Goal: Information Seeking & Learning: Learn about a topic

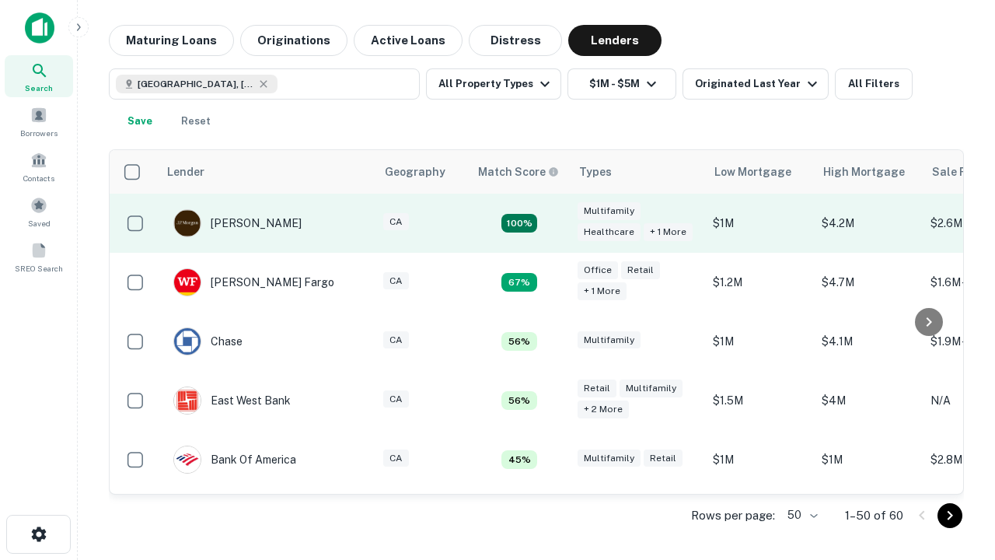
click at [552, 223] on td "100%" at bounding box center [519, 223] width 101 height 59
